Goal: Use online tool/utility: Utilize a website feature to perform a specific function

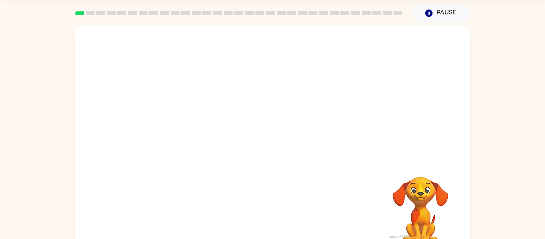
scroll to position [26, 0]
click at [252, 52] on video "Your browser must support playing .mp4 files to use Literably. Please try using…" at bounding box center [272, 94] width 395 height 134
click at [254, 94] on video "Your browser must support playing .mp4 files to use Literably. Please try using…" at bounding box center [272, 94] width 395 height 134
click at [256, 102] on video "Your browser must support playing .mp4 files to use Literably. Please try using…" at bounding box center [272, 94] width 395 height 134
click at [249, 97] on video "Your browser must support playing .mp4 files to use Literably. Please try using…" at bounding box center [272, 94] width 395 height 134
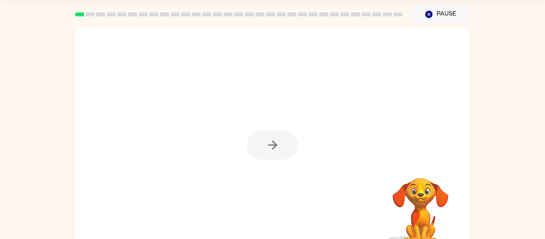
click at [284, 148] on div at bounding box center [272, 145] width 51 height 29
click at [279, 147] on button "button" at bounding box center [272, 145] width 51 height 29
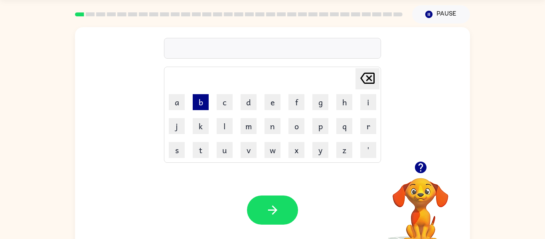
click at [197, 108] on button "b" at bounding box center [201, 102] width 16 height 16
click at [294, 134] on button "o" at bounding box center [297, 126] width 16 height 16
type button "o"
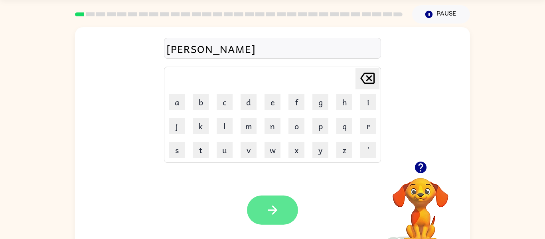
click at [267, 207] on icon "button" at bounding box center [273, 210] width 14 height 14
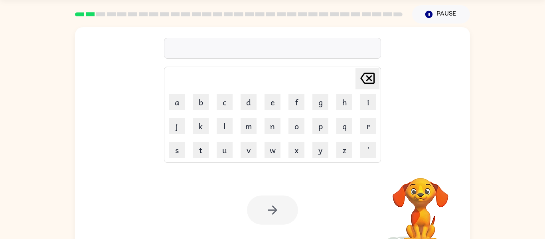
click at [269, 206] on div at bounding box center [272, 210] width 51 height 29
click at [271, 205] on div at bounding box center [272, 210] width 51 height 29
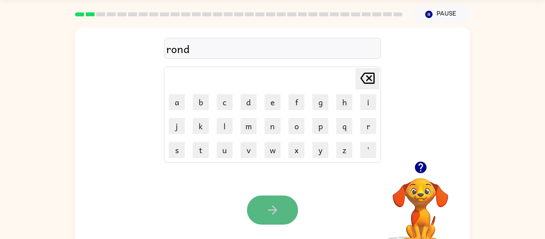
click at [263, 211] on button "button" at bounding box center [272, 210] width 51 height 29
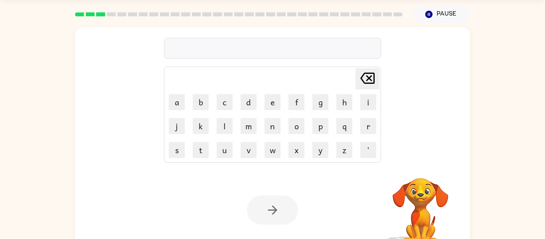
click at [246, 40] on div at bounding box center [272, 48] width 217 height 21
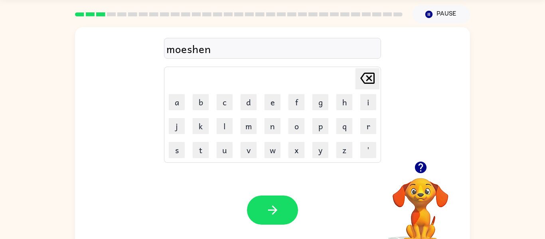
click at [241, 49] on div "moeshen" at bounding box center [272, 48] width 212 height 17
click at [234, 50] on div "moshie" at bounding box center [272, 48] width 212 height 17
click at [274, 212] on icon "button" at bounding box center [272, 210] width 9 height 9
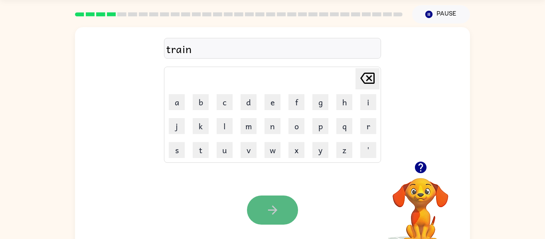
click at [271, 210] on icon "button" at bounding box center [272, 210] width 9 height 9
click at [272, 203] on icon "button" at bounding box center [273, 210] width 14 height 14
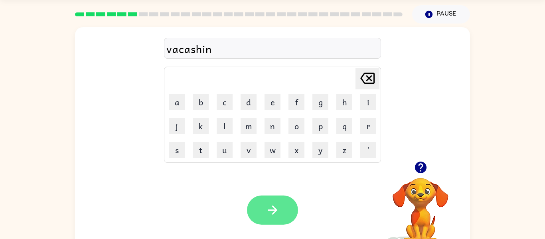
click at [273, 207] on icon "button" at bounding box center [272, 210] width 9 height 9
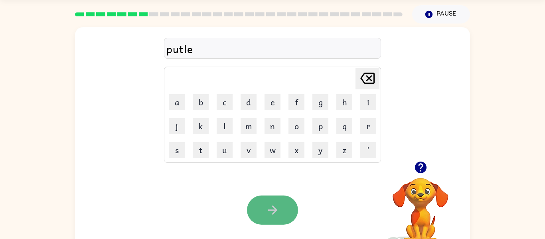
click at [266, 202] on button "button" at bounding box center [272, 210] width 51 height 29
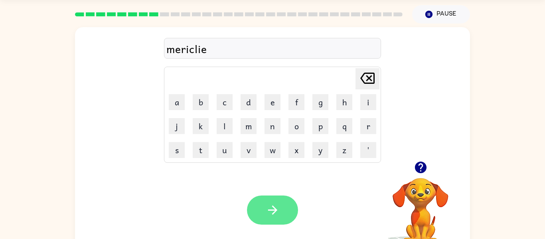
click at [259, 202] on button "button" at bounding box center [272, 210] width 51 height 29
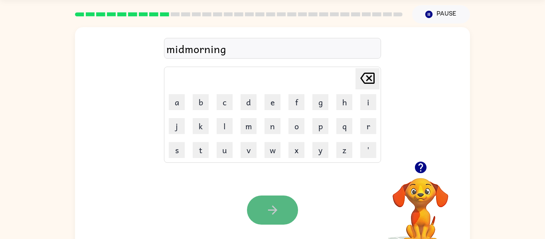
click at [279, 208] on icon "button" at bounding box center [273, 210] width 14 height 14
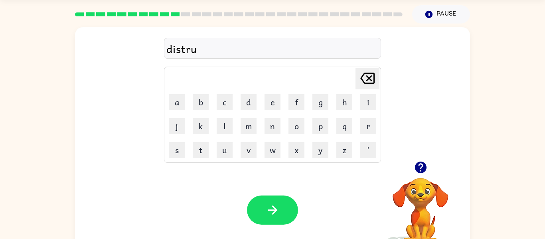
click at [227, 45] on div "distru" at bounding box center [272, 48] width 212 height 17
click at [273, 207] on icon "button" at bounding box center [272, 210] width 9 height 9
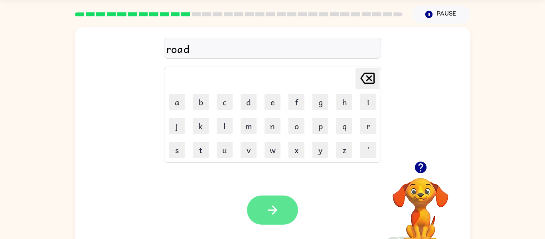
click at [279, 212] on icon "button" at bounding box center [273, 210] width 14 height 14
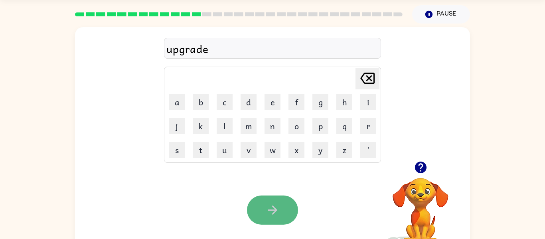
click at [279, 213] on icon "button" at bounding box center [273, 210] width 14 height 14
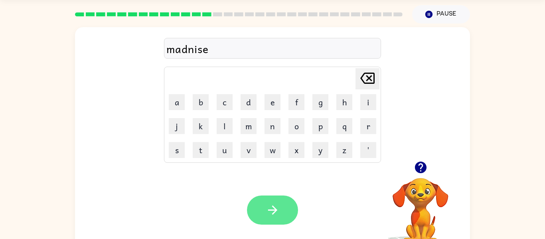
click at [285, 210] on button "button" at bounding box center [272, 210] width 51 height 29
click at [263, 205] on button "button" at bounding box center [272, 210] width 51 height 29
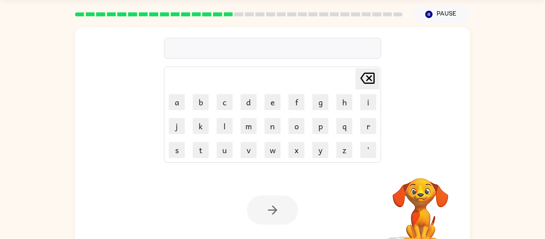
click at [246, 42] on div at bounding box center [272, 48] width 217 height 21
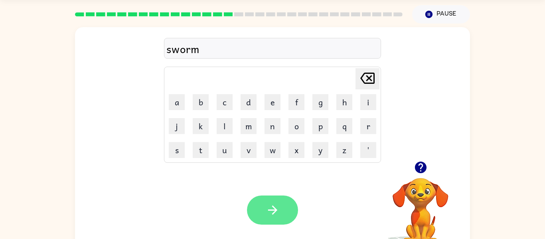
click at [262, 201] on button "button" at bounding box center [272, 210] width 51 height 29
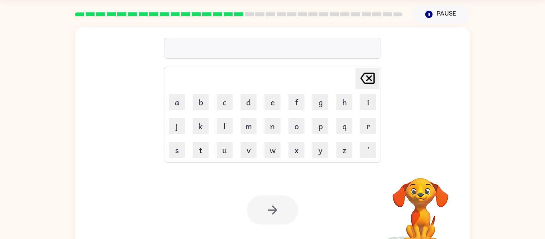
click at [256, 48] on div at bounding box center [272, 48] width 217 height 21
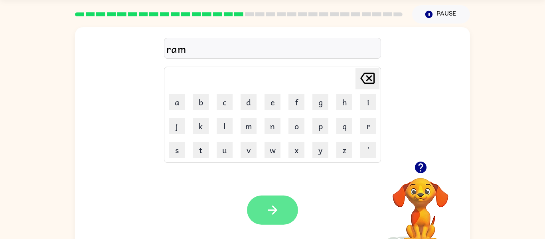
click at [268, 211] on icon "button" at bounding box center [273, 210] width 14 height 14
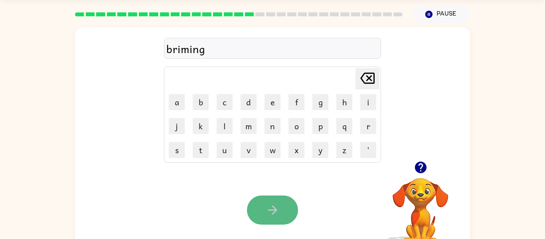
click at [280, 198] on button "button" at bounding box center [272, 210] width 51 height 29
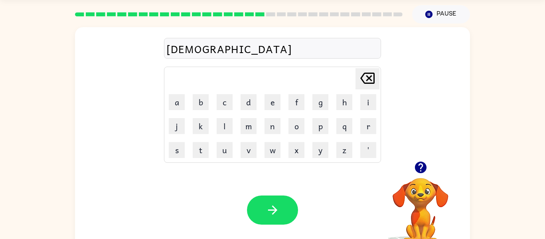
click at [186, 46] on div "[DEMOGRAPHIC_DATA]" at bounding box center [272, 48] width 212 height 17
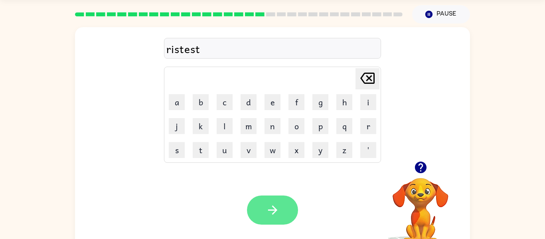
click at [283, 207] on button "button" at bounding box center [272, 210] width 51 height 29
click at [269, 213] on icon "button" at bounding box center [273, 210] width 14 height 14
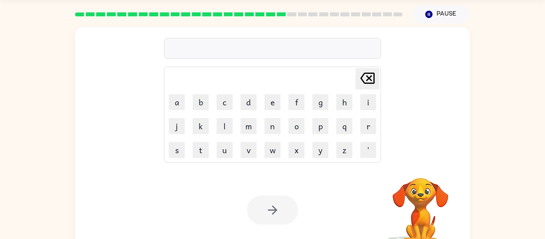
click at [285, 57] on div at bounding box center [272, 48] width 217 height 21
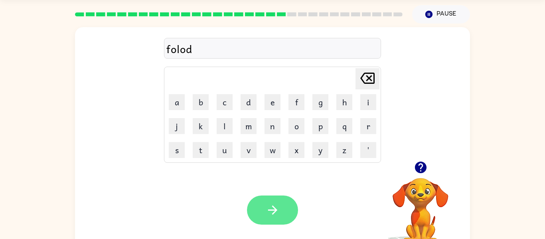
click at [263, 198] on button "button" at bounding box center [272, 210] width 51 height 29
click at [263, 212] on button "button" at bounding box center [272, 210] width 51 height 29
click at [257, 198] on button "button" at bounding box center [272, 210] width 51 height 29
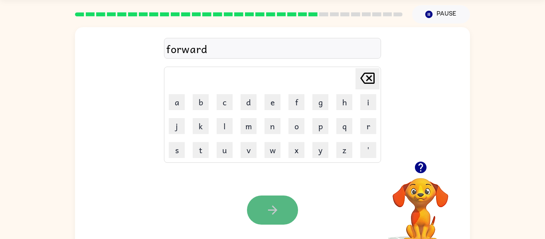
click at [274, 202] on button "button" at bounding box center [272, 210] width 51 height 29
click at [275, 200] on button "button" at bounding box center [272, 210] width 51 height 29
click at [270, 206] on icon "button" at bounding box center [273, 210] width 14 height 14
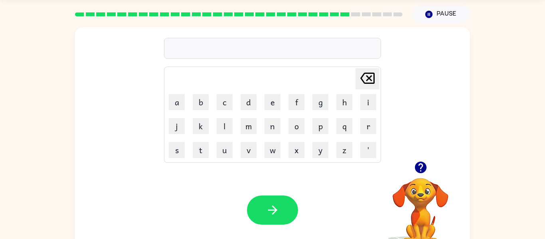
click at [349, 14] on rect at bounding box center [345, 14] width 9 height 4
click at [349, 15] on rect at bounding box center [345, 14] width 9 height 4
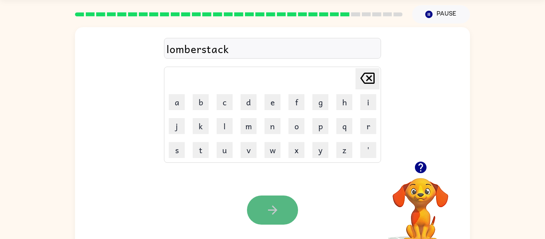
click at [258, 220] on button "button" at bounding box center [272, 210] width 51 height 29
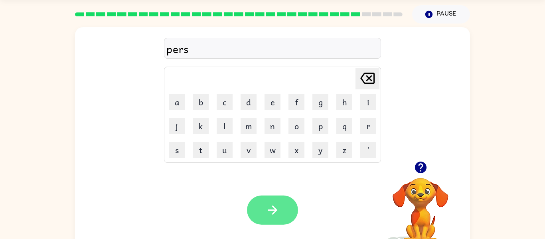
click at [271, 210] on icon "button" at bounding box center [272, 210] width 9 height 9
click at [287, 204] on button "button" at bounding box center [272, 210] width 51 height 29
click at [270, 205] on icon "button" at bounding box center [273, 210] width 14 height 14
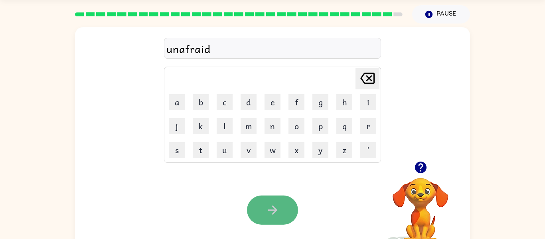
click at [264, 202] on button "button" at bounding box center [272, 210] width 51 height 29
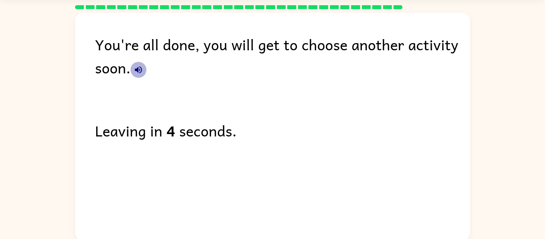
click at [135, 74] on icon "button" at bounding box center [139, 70] width 10 height 10
